Goal: Task Accomplishment & Management: Manage account settings

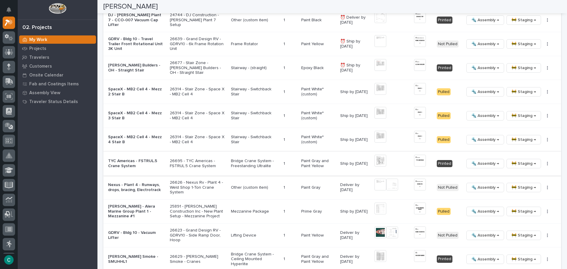
scroll to position [616, 0]
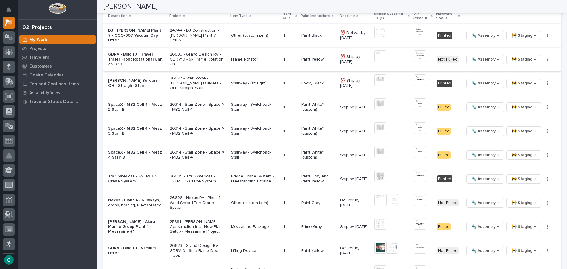
click at [379, 54] on img at bounding box center [380, 57] width 12 height 12
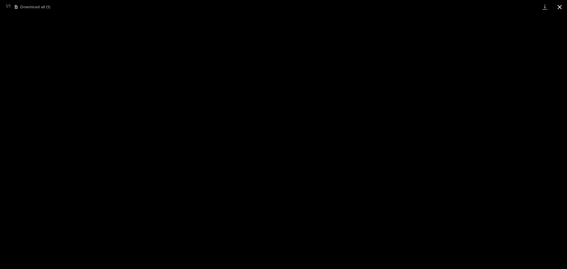
click at [560, 8] on button "Close gallery" at bounding box center [559, 7] width 15 height 14
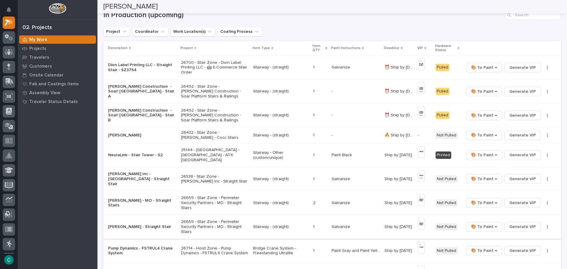
scroll to position [0, 0]
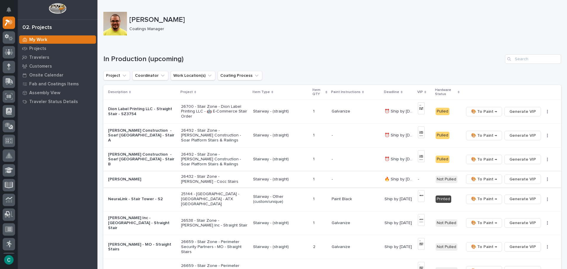
click at [531, 181] on span "Generate VIP" at bounding box center [522, 179] width 27 height 7
click at [272, 180] on p "Stairway - (straight)" at bounding box center [280, 179] width 55 height 5
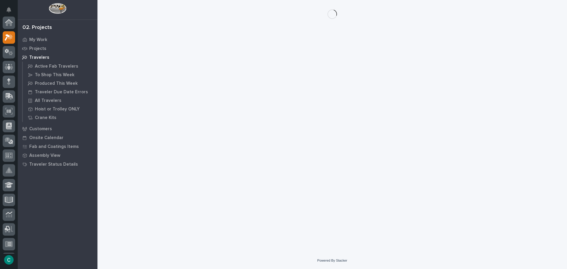
scroll to position [15, 0]
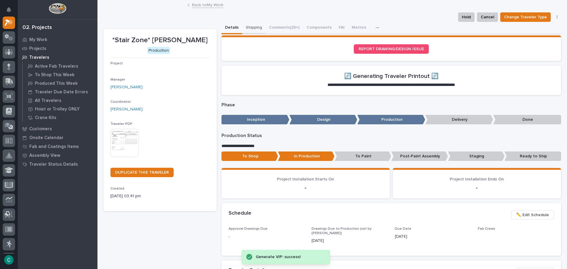
click at [252, 27] on button "Shipping" at bounding box center [253, 28] width 23 height 12
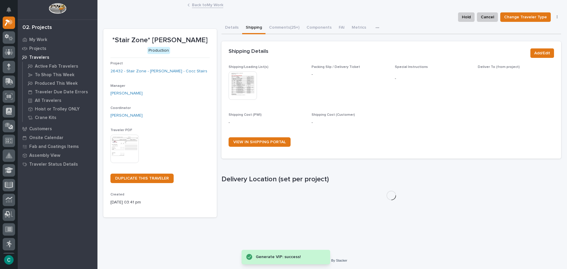
click at [249, 87] on img at bounding box center [243, 85] width 28 height 28
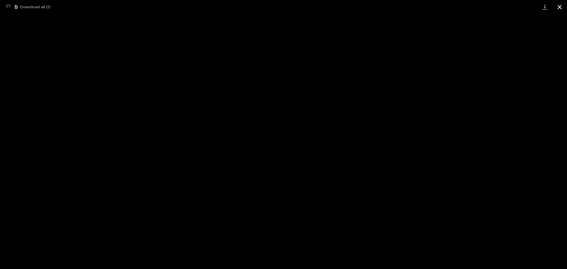
click at [563, 6] on button "Close gallery" at bounding box center [559, 7] width 15 height 14
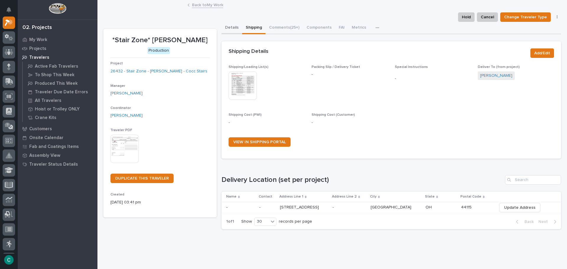
click at [234, 28] on button "Details" at bounding box center [232, 28] width 21 height 12
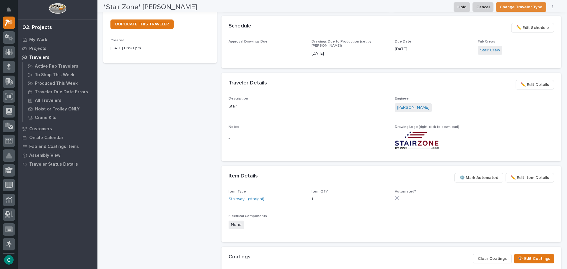
scroll to position [249, 0]
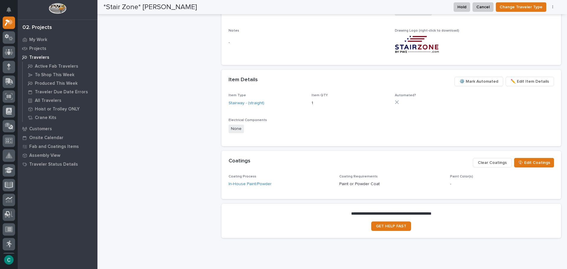
click at [526, 167] on div "🎨 Edit Coatings Clear Coatings" at bounding box center [512, 164] width 84 height 12
click at [526, 164] on span "🎨 Edit Coatings" at bounding box center [534, 162] width 32 height 7
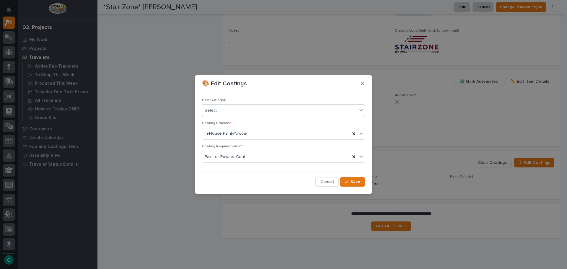
click at [258, 110] on div "Select..." at bounding box center [279, 111] width 155 height 10
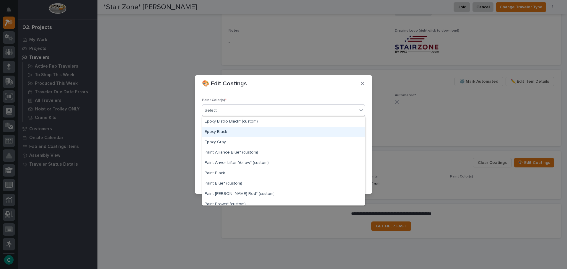
click at [250, 132] on div "Epoxy Black" at bounding box center [283, 132] width 162 height 10
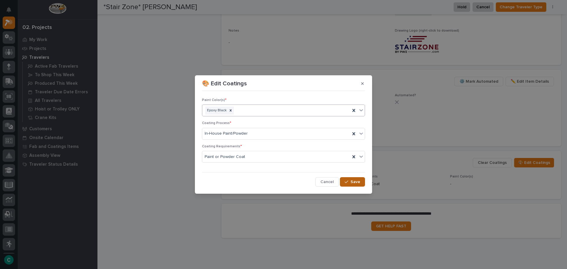
click at [359, 185] on button "Save" at bounding box center [352, 181] width 25 height 9
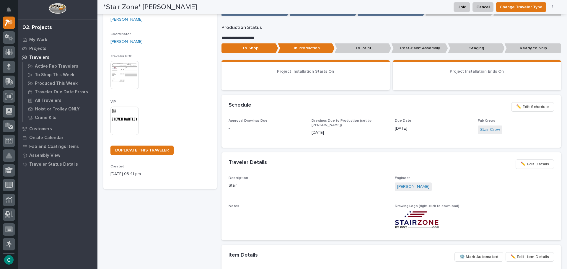
scroll to position [0, 0]
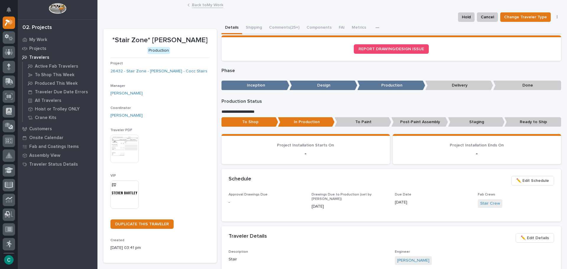
click at [192, 6] on link "Back to My Work" at bounding box center [207, 4] width 31 height 7
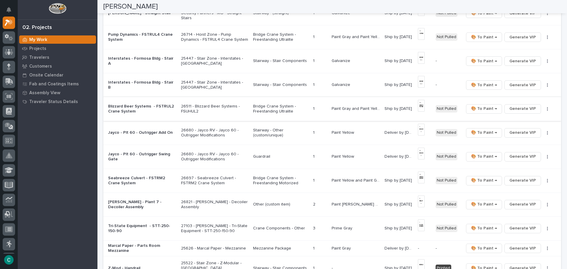
scroll to position [295, 0]
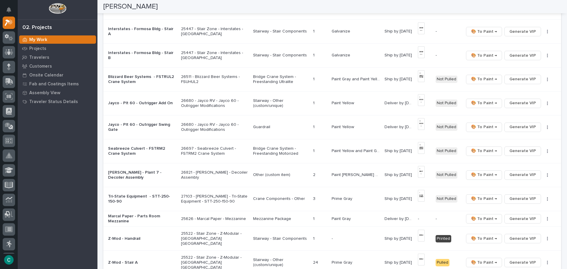
click at [271, 77] on p "Bridge Crane System - Freestanding Ultralite" at bounding box center [280, 79] width 55 height 10
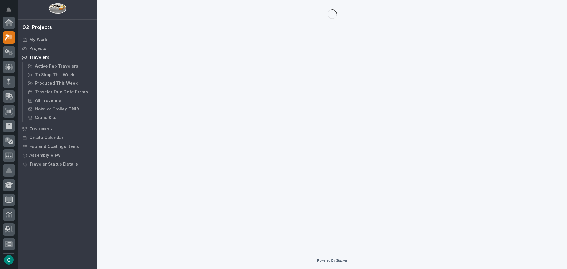
scroll to position [15, 0]
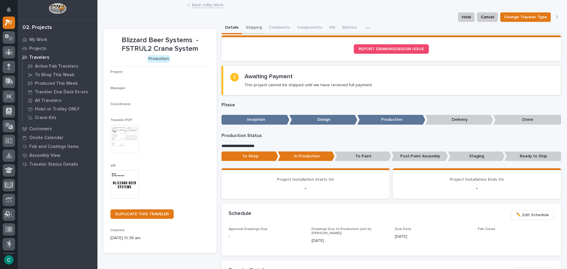
click at [247, 28] on button "Shipping" at bounding box center [253, 28] width 23 height 12
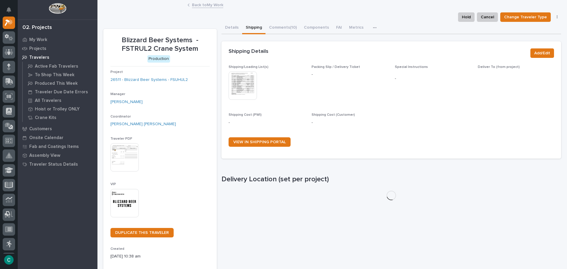
click at [243, 85] on img at bounding box center [243, 85] width 28 height 28
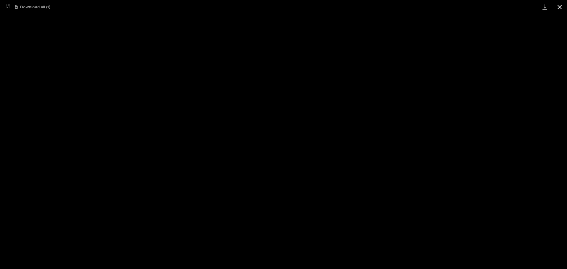
click at [562, 5] on button "Close gallery" at bounding box center [559, 7] width 15 height 14
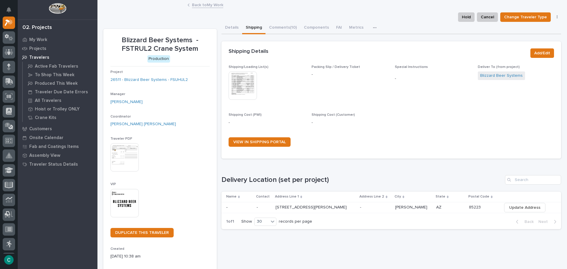
click at [210, 5] on link "Back to My Work" at bounding box center [207, 4] width 31 height 7
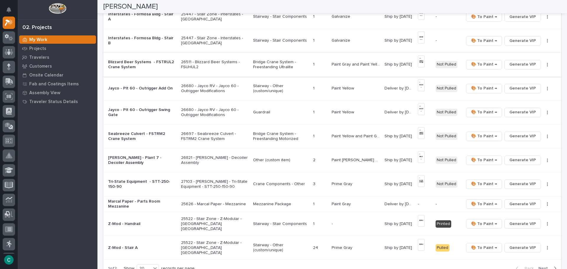
scroll to position [325, 0]
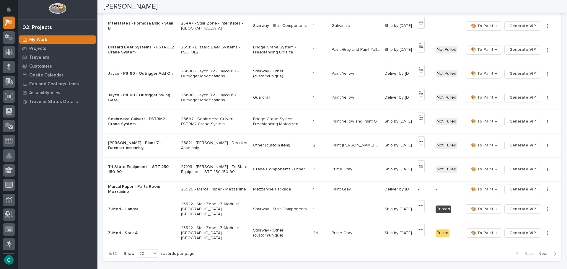
click at [264, 72] on p "Stairway - Other (custom/unique)" at bounding box center [280, 74] width 55 height 10
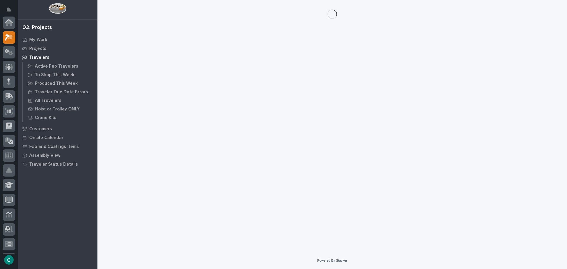
scroll to position [15, 0]
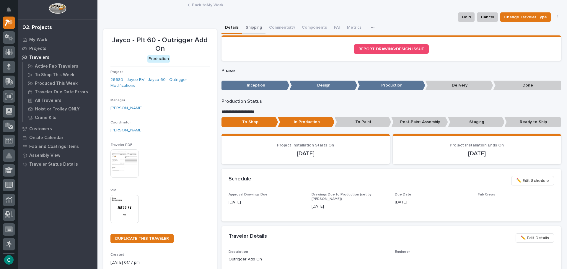
click at [254, 29] on button "Shipping" at bounding box center [253, 28] width 23 height 12
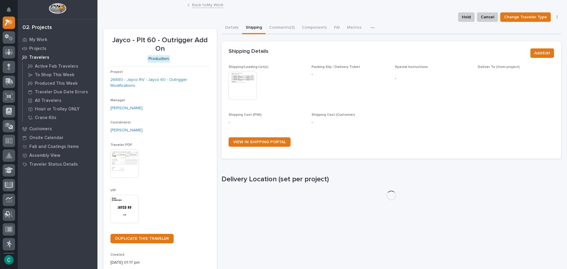
click at [246, 84] on img at bounding box center [243, 85] width 28 height 28
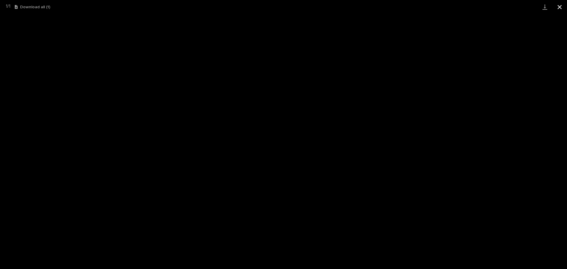
click at [560, 8] on button "Close gallery" at bounding box center [559, 7] width 15 height 14
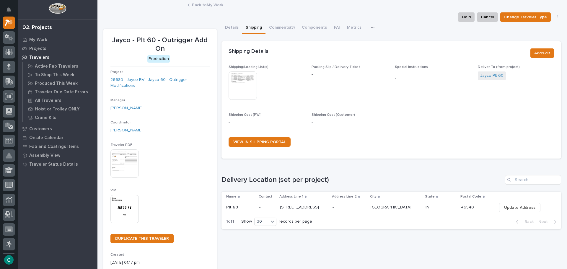
click at [207, 6] on link "Back to My Work" at bounding box center [207, 4] width 31 height 7
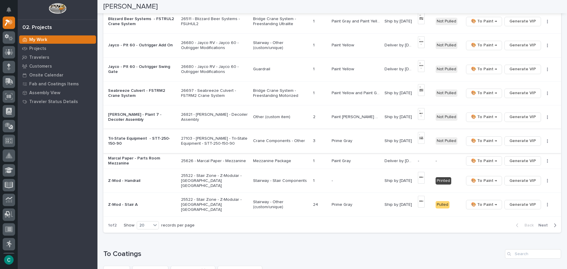
scroll to position [354, 0]
click at [265, 66] on p "Guardrail" at bounding box center [280, 68] width 55 height 5
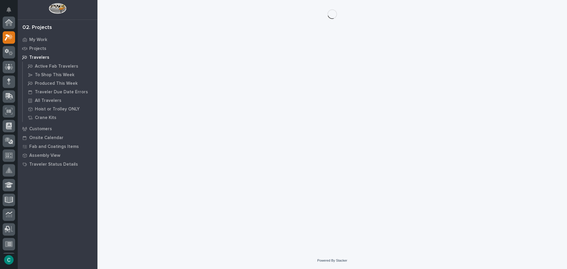
scroll to position [15, 0]
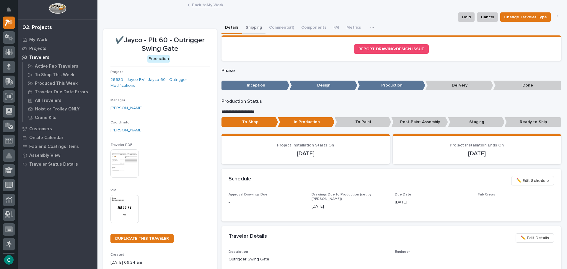
click at [248, 25] on button "Shipping" at bounding box center [253, 28] width 23 height 12
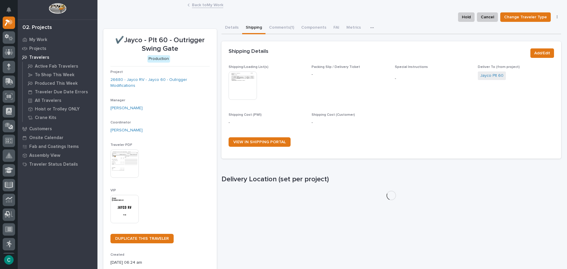
click at [249, 79] on img at bounding box center [243, 85] width 28 height 28
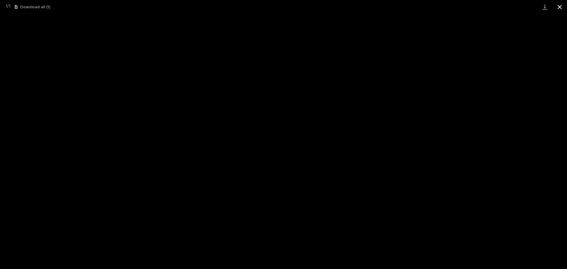
click at [563, 8] on button "Close gallery" at bounding box center [559, 7] width 15 height 14
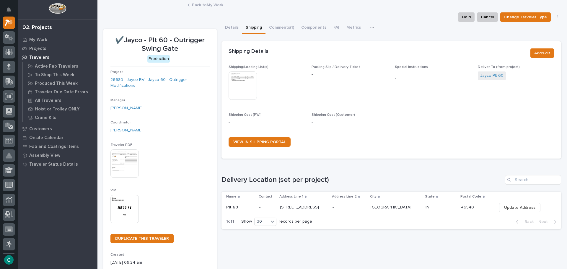
click at [133, 214] on img at bounding box center [124, 209] width 28 height 28
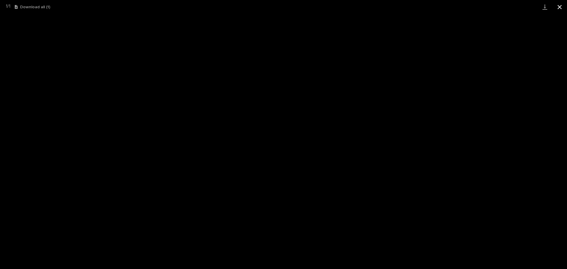
click at [560, 4] on button "Close gallery" at bounding box center [559, 7] width 15 height 14
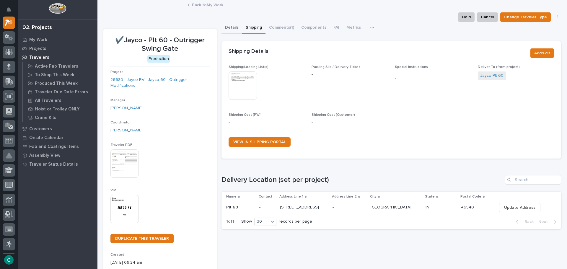
click at [232, 24] on button "Details" at bounding box center [232, 28] width 21 height 12
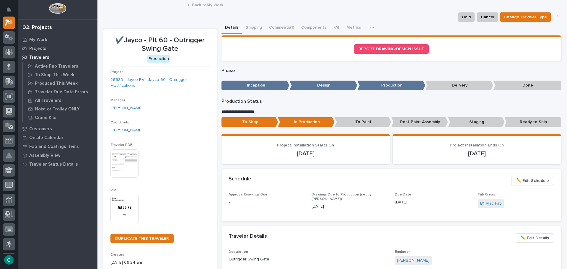
click at [457, 123] on p "Staging" at bounding box center [476, 122] width 57 height 10
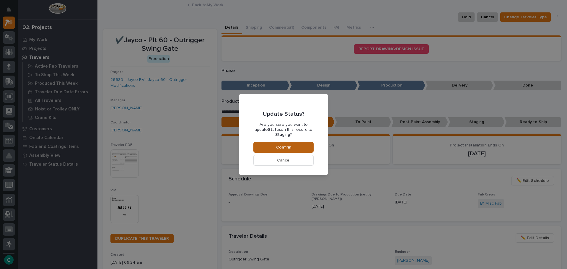
click at [304, 148] on button "Confirm" at bounding box center [283, 147] width 60 height 11
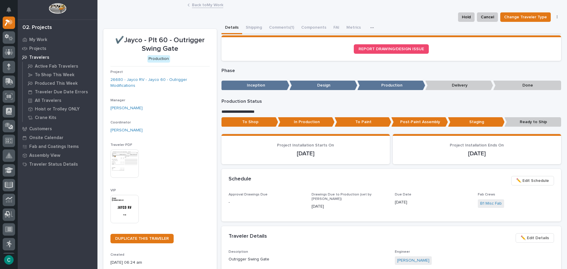
click at [217, 5] on link "Back to My Work" at bounding box center [207, 4] width 31 height 7
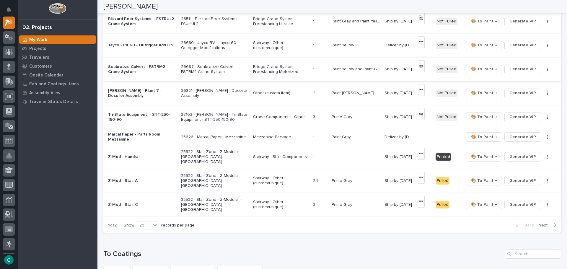
scroll to position [354, 0]
click at [520, 138] on span "Generate VIP" at bounding box center [522, 135] width 27 height 7
click at [276, 134] on p "Mezzanine Package" at bounding box center [280, 135] width 55 height 5
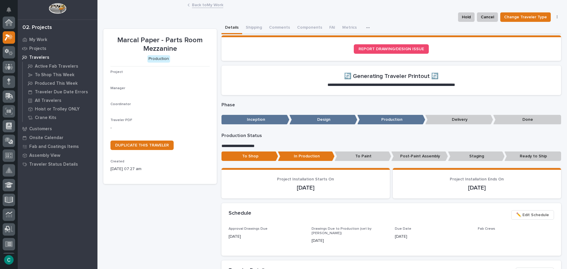
scroll to position [15, 0]
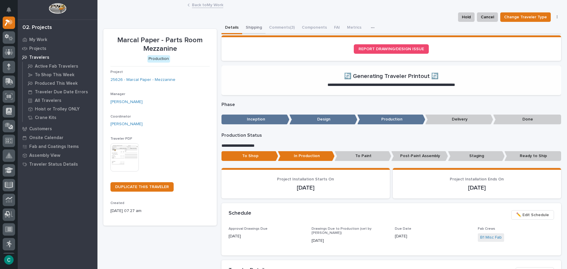
click at [253, 28] on button "Shipping" at bounding box center [253, 28] width 23 height 12
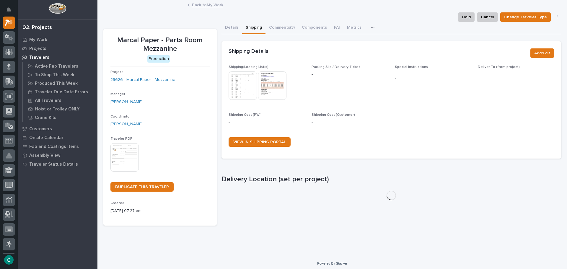
click at [244, 88] on img at bounding box center [243, 85] width 28 height 28
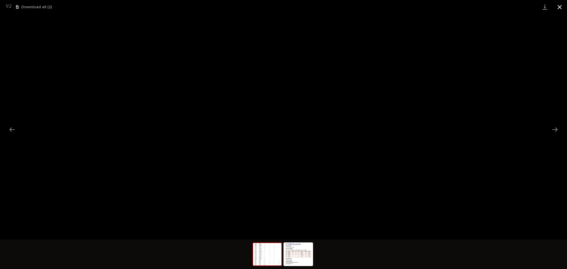
click at [561, 7] on button "Close gallery" at bounding box center [559, 7] width 15 height 14
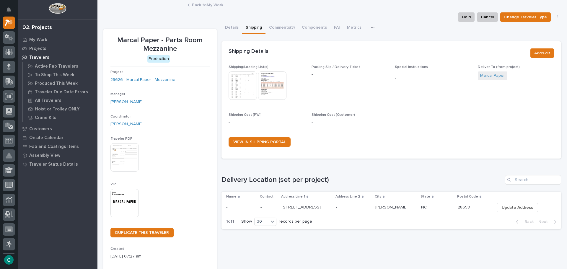
click at [200, 6] on link "Back to My Work" at bounding box center [207, 4] width 31 height 7
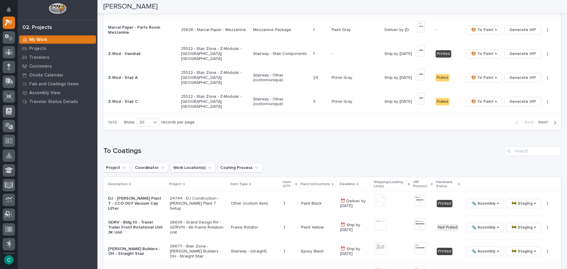
scroll to position [502, 0]
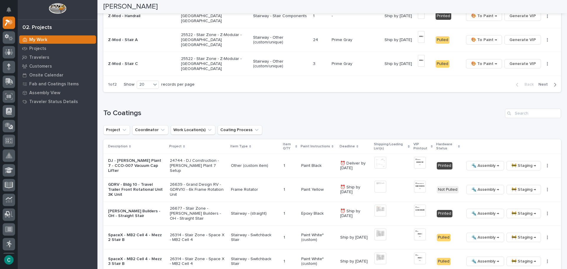
click at [539, 83] on span "Next" at bounding box center [544, 84] width 13 height 5
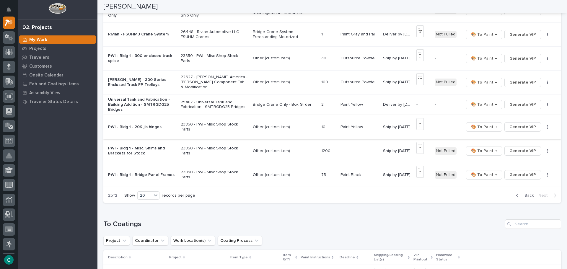
scroll to position [210, 0]
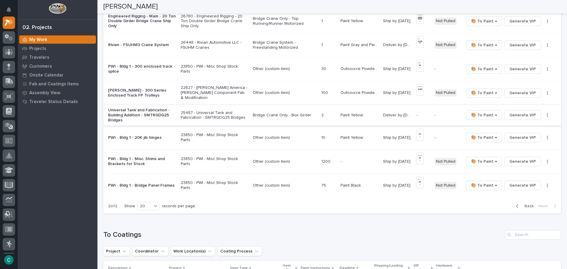
click at [529, 115] on span "Generate VIP" at bounding box center [522, 115] width 27 height 7
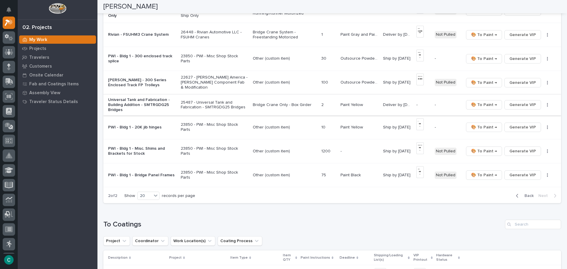
scroll to position [299, 0]
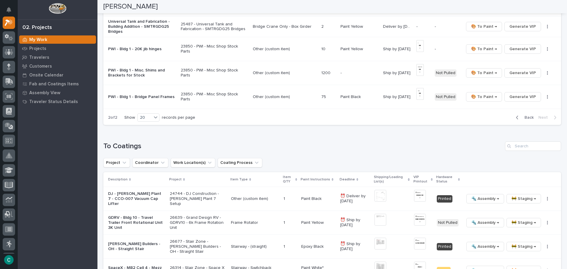
click at [521, 118] on span "Back" at bounding box center [527, 117] width 13 height 5
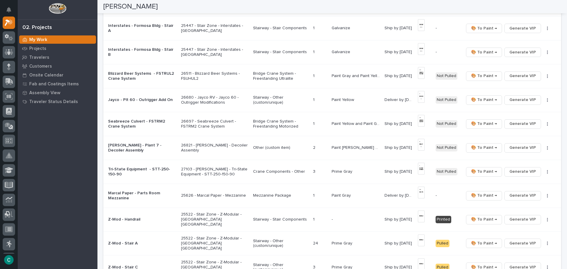
scroll to position [384, 0]
